Goal: Task Accomplishment & Management: Use online tool/utility

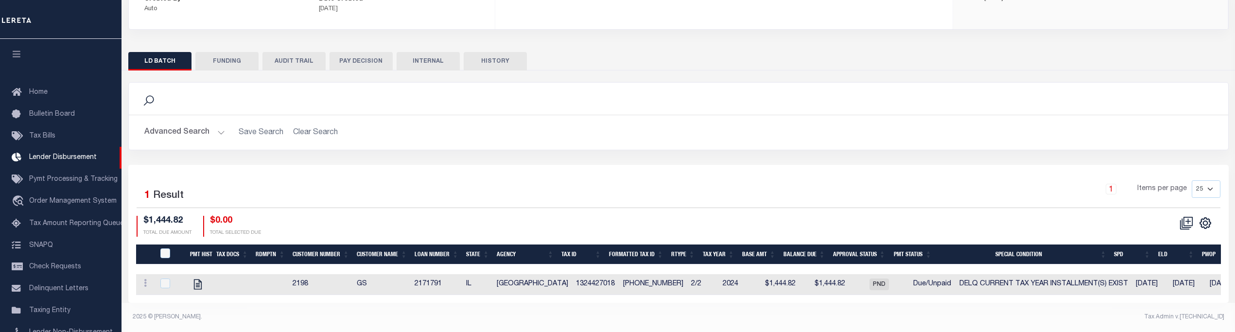
scroll to position [17, 0]
click at [167, 278] on input "checkbox" at bounding box center [165, 283] width 10 height 10
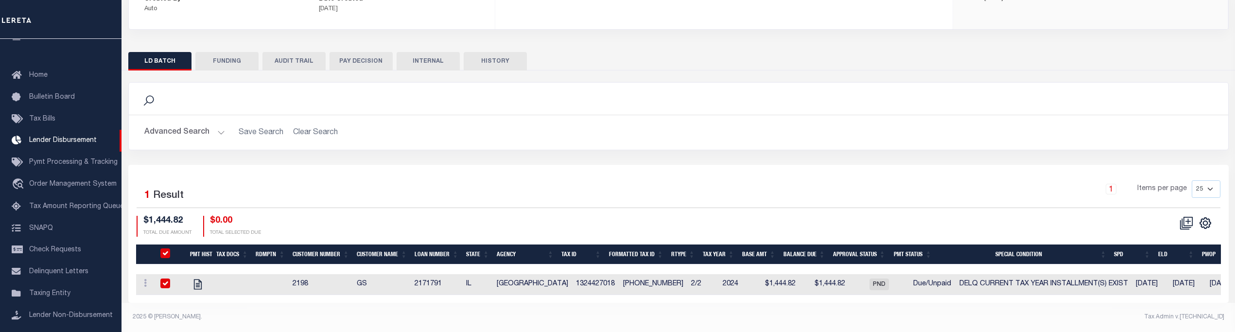
checkbox input "true"
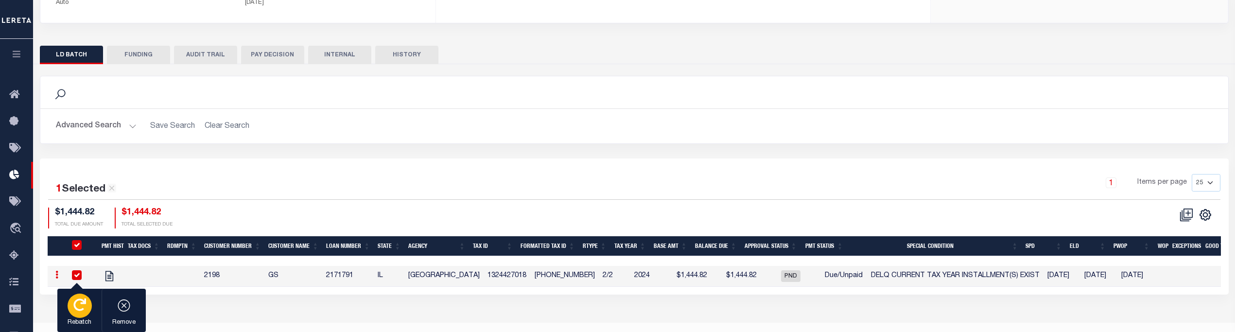
click at [73, 298] on div "button" at bounding box center [80, 306] width 24 height 24
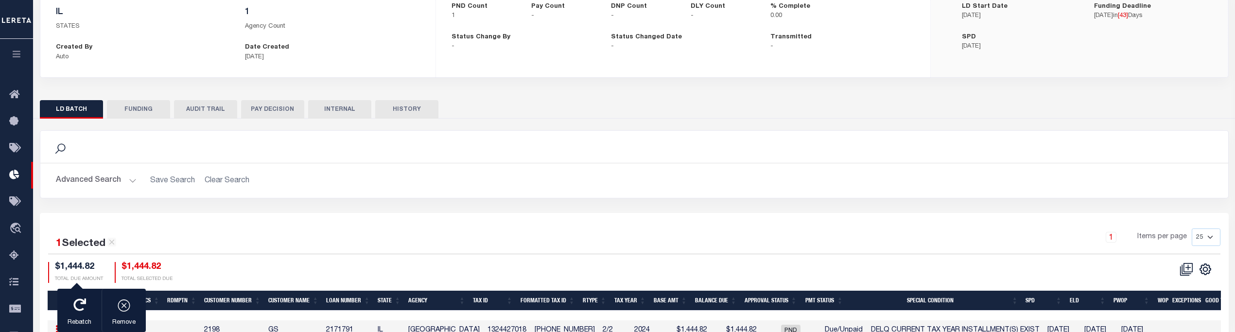
scroll to position [173, 0]
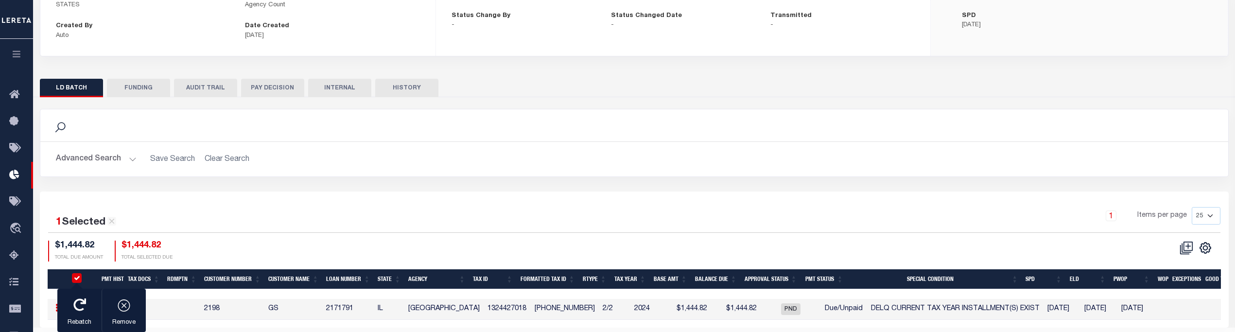
click at [486, 232] on div "1 Items per page 25 50 100 200" at bounding box center [783, 219] width 876 height 25
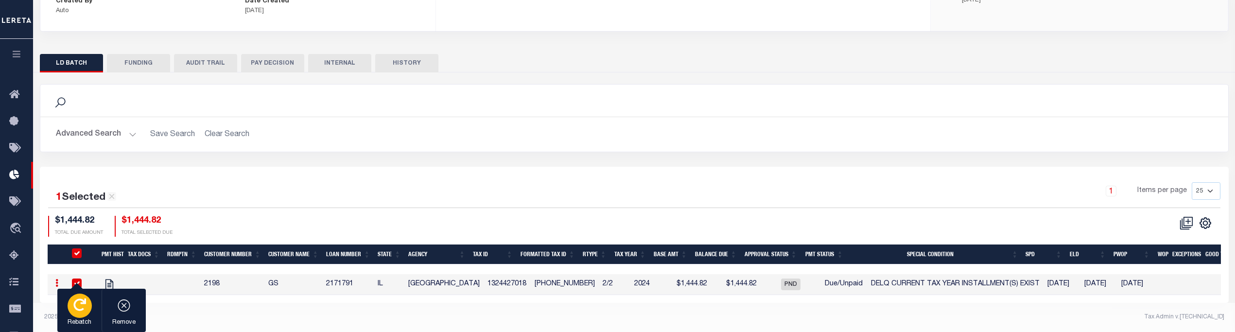
click at [81, 313] on div "button" at bounding box center [80, 306] width 24 height 24
click at [76, 308] on icon "button" at bounding box center [79, 304] width 13 height 13
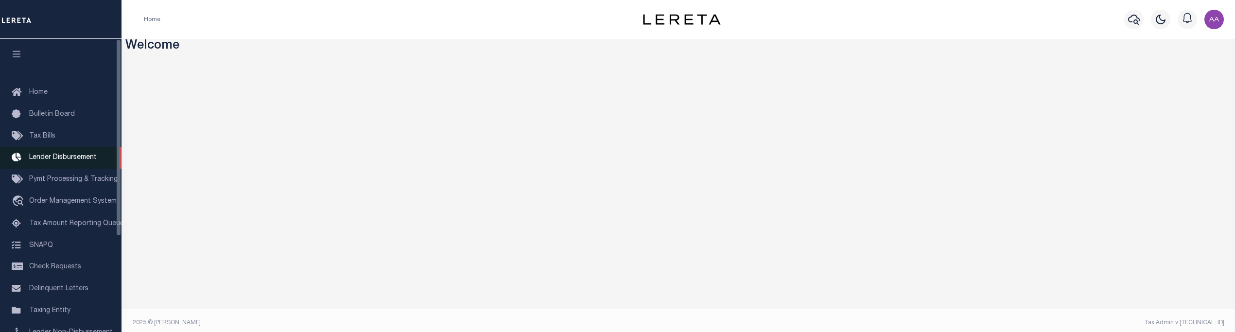
click at [72, 158] on span "Lender Disbursement" at bounding box center [63, 157] width 68 height 7
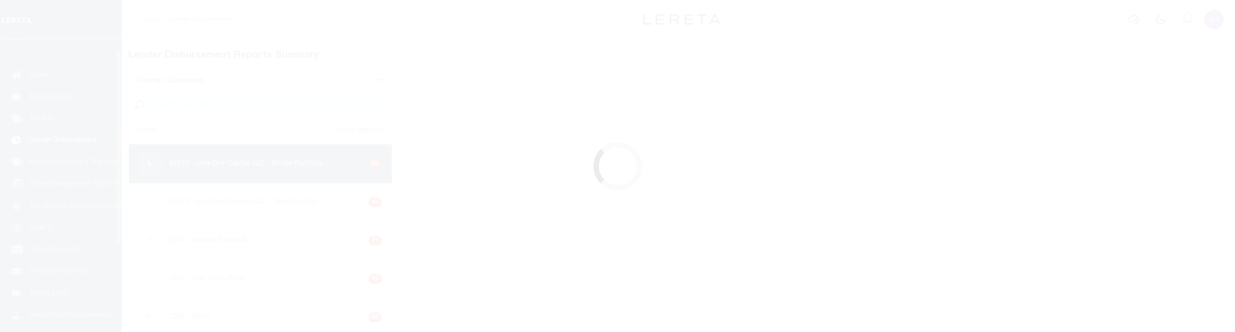
scroll to position [17, 0]
